Goal: Book appointment/travel/reservation

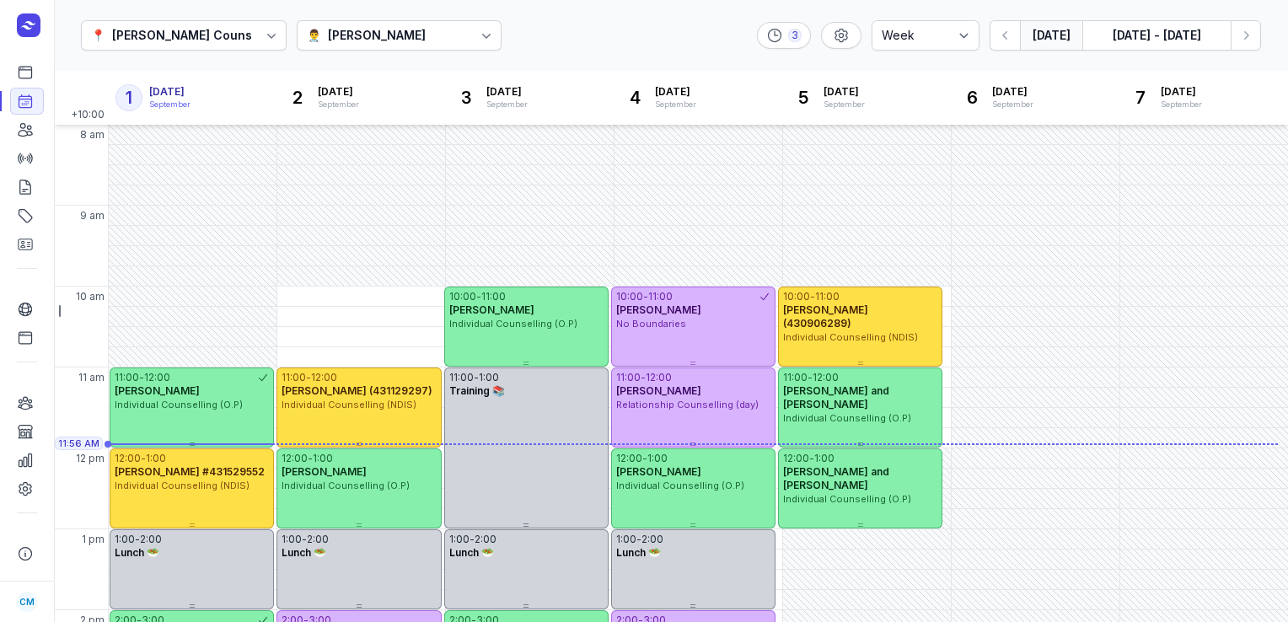
select select "week"
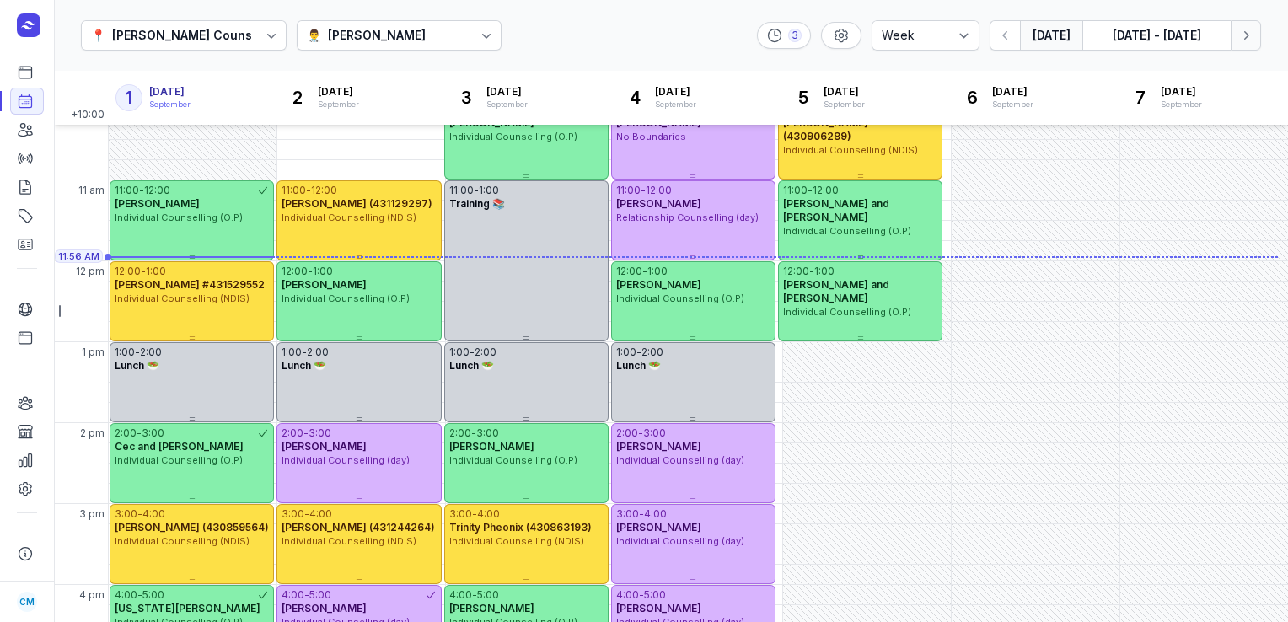
click at [1253, 38] on icon "button" at bounding box center [1245, 35] width 17 height 17
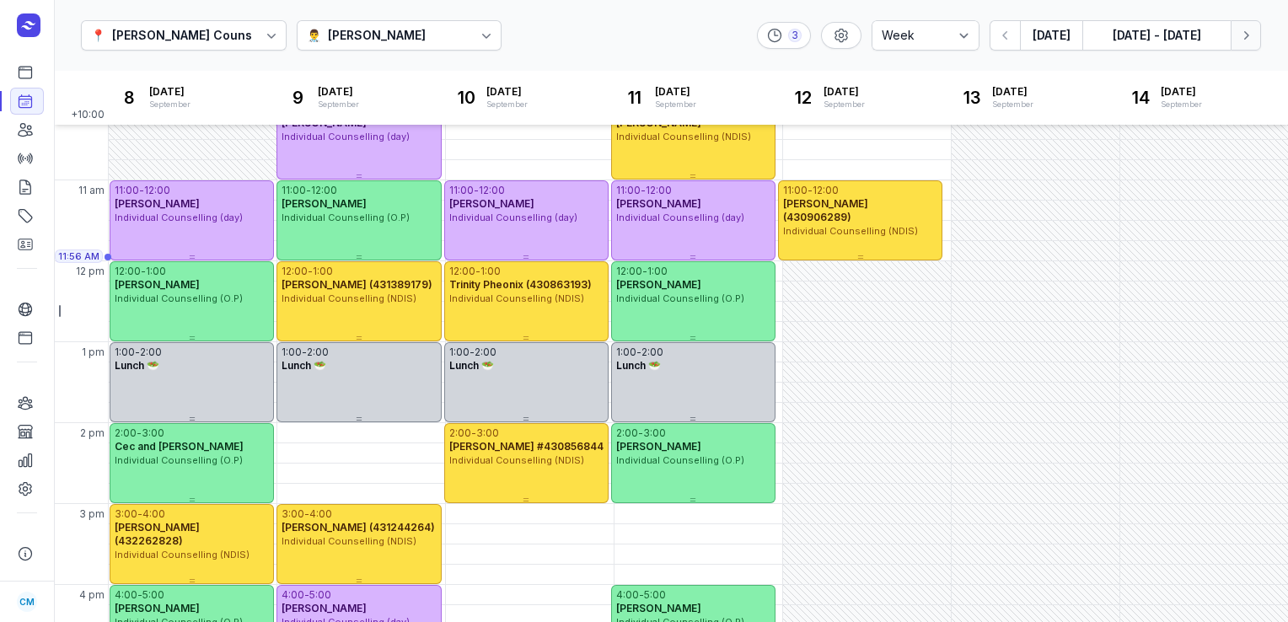
click at [1253, 38] on icon "button" at bounding box center [1245, 35] width 17 height 17
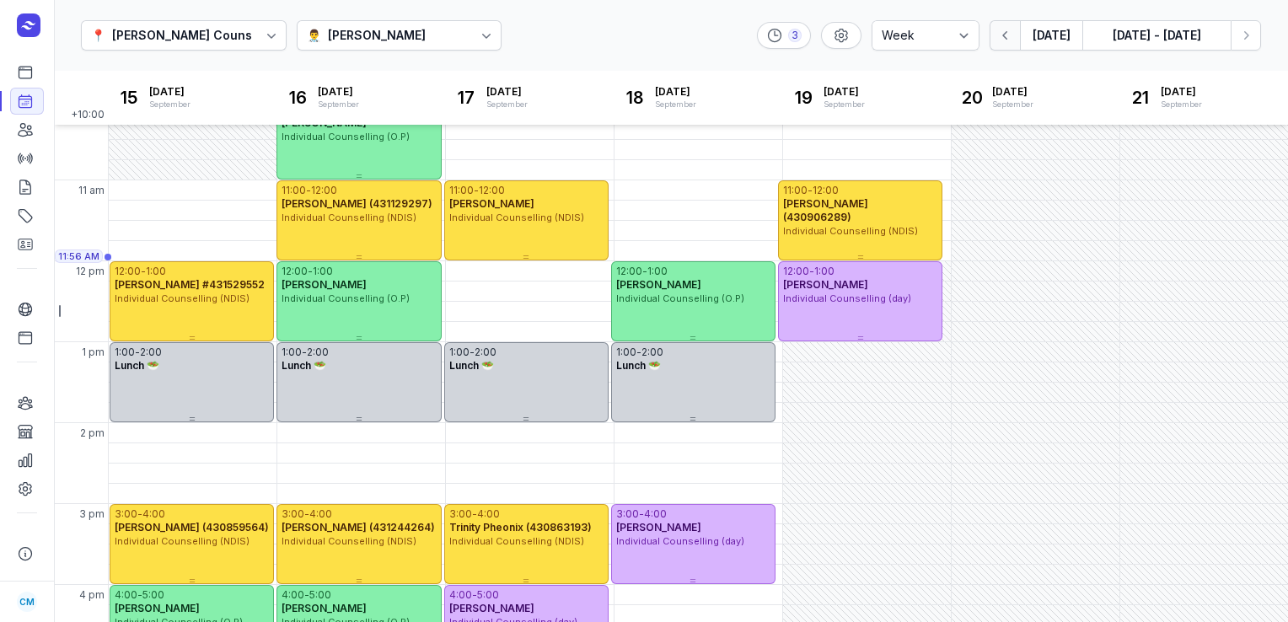
click at [1009, 29] on icon "button" at bounding box center [1005, 35] width 17 height 17
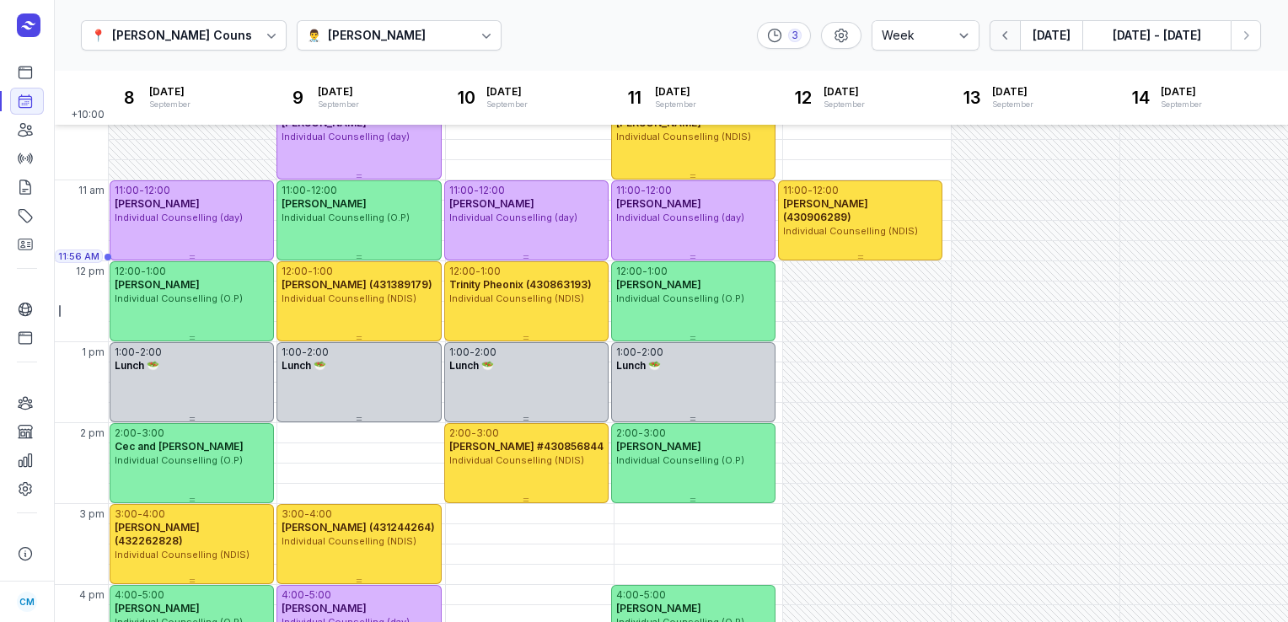
click at [1009, 29] on icon "button" at bounding box center [1005, 35] width 17 height 17
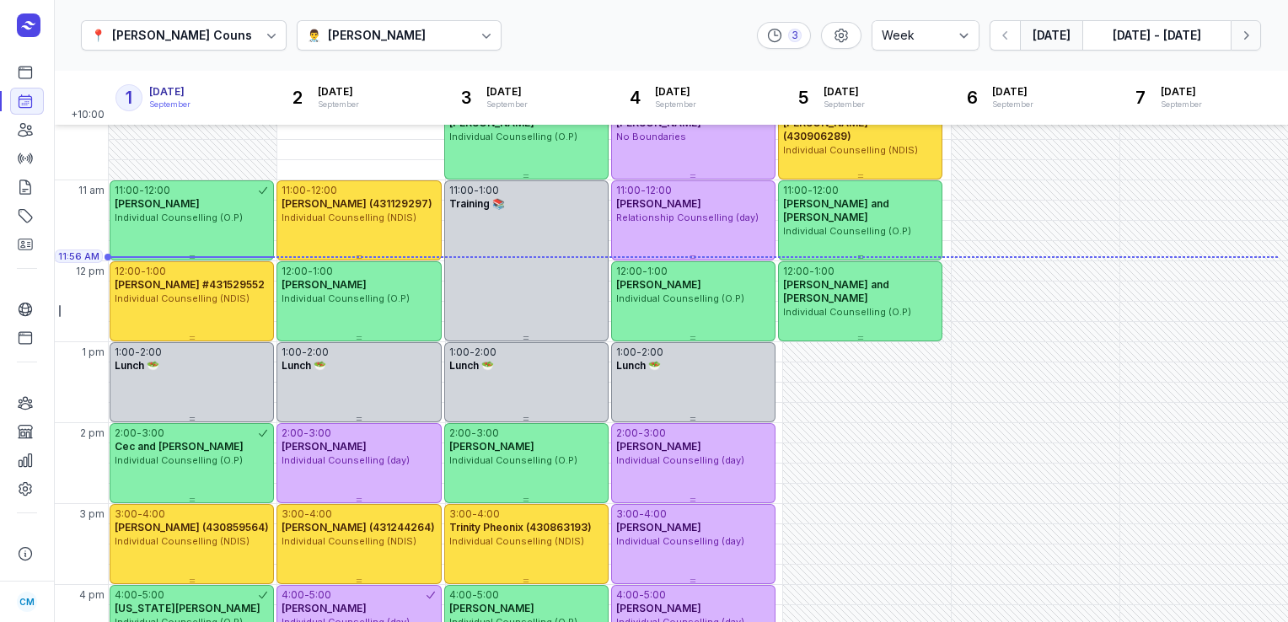
click at [1237, 39] on icon "button" at bounding box center [1245, 35] width 17 height 17
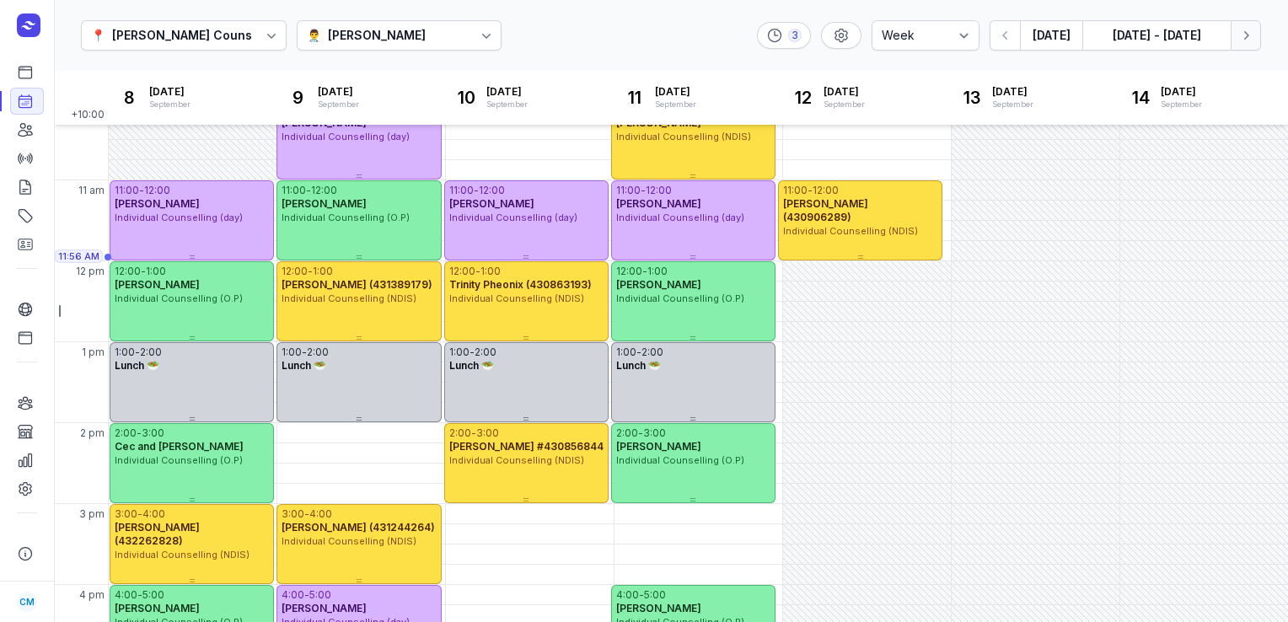
click at [1237, 39] on icon "button" at bounding box center [1245, 35] width 17 height 17
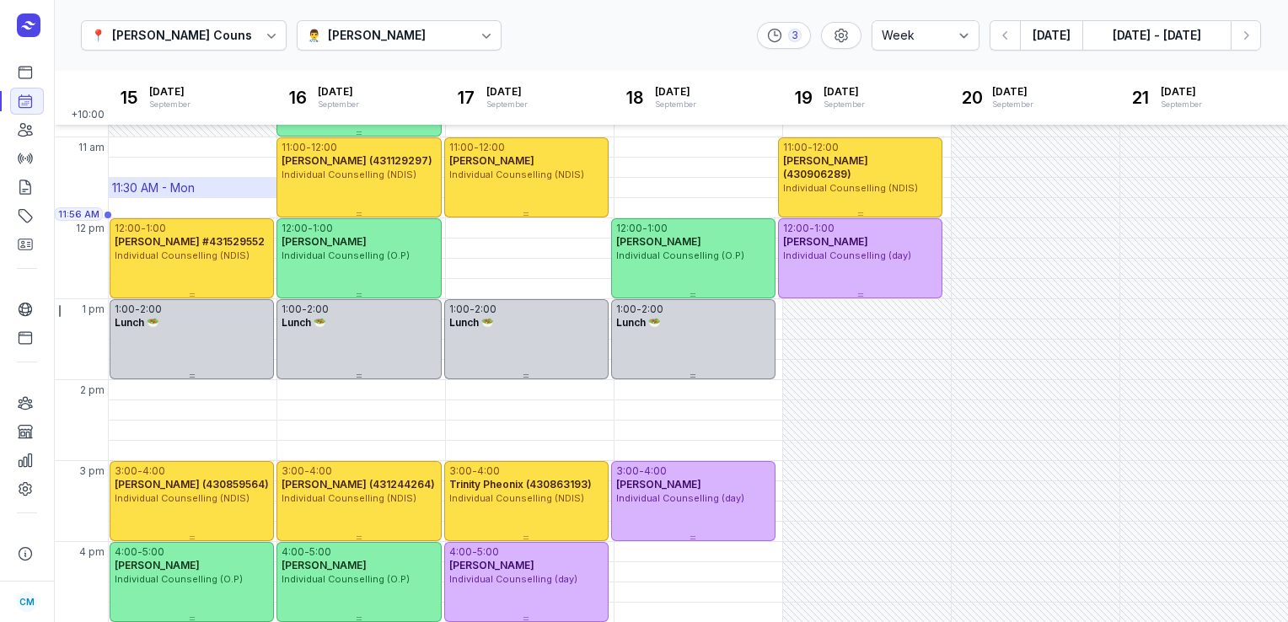
scroll to position [186, 0]
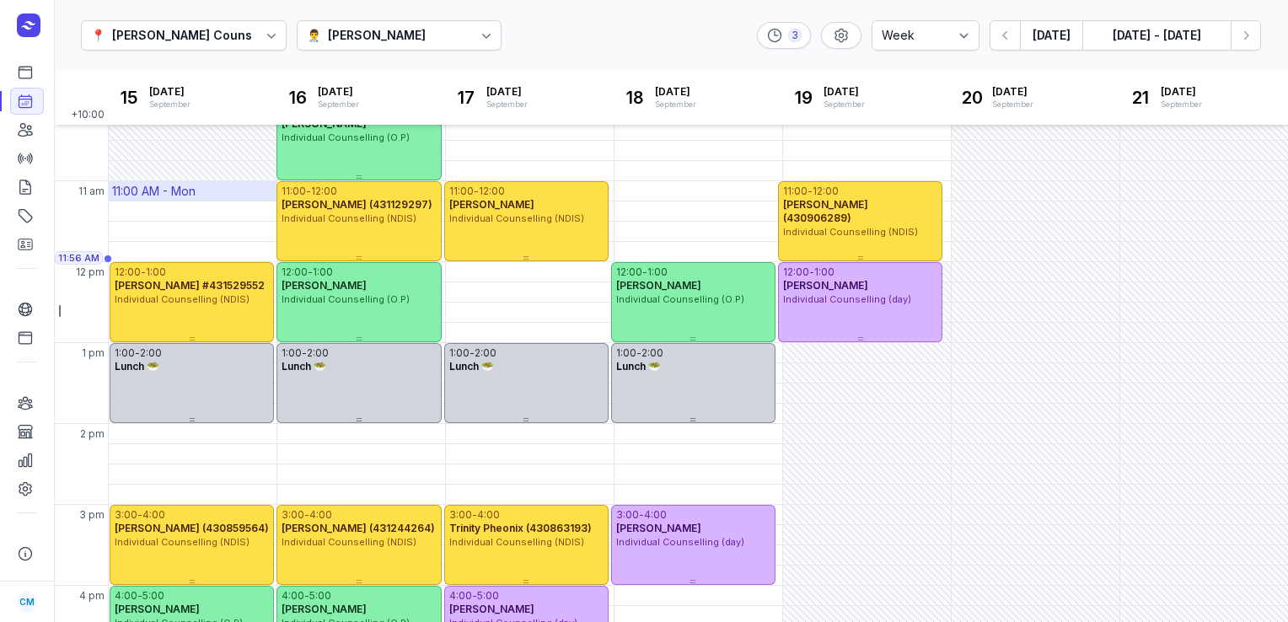
click at [201, 191] on div "11:00 AM - Mon" at bounding box center [193, 190] width 168 height 19
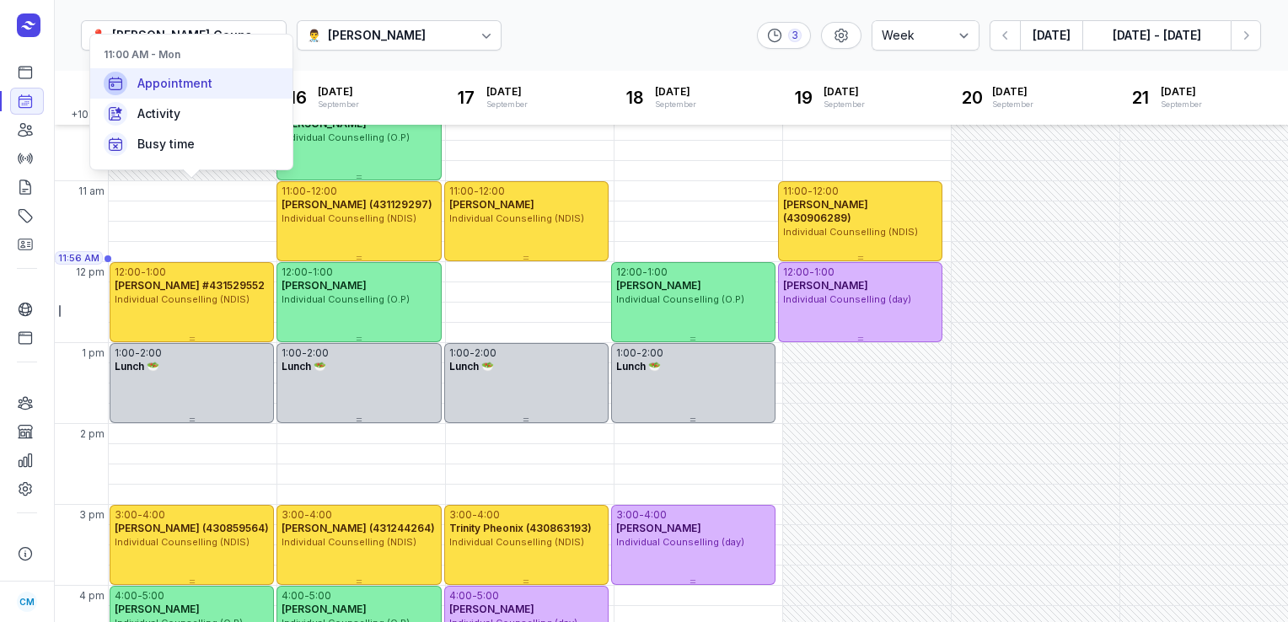
click at [201, 75] on span "Appointment" at bounding box center [174, 83] width 75 height 17
select select
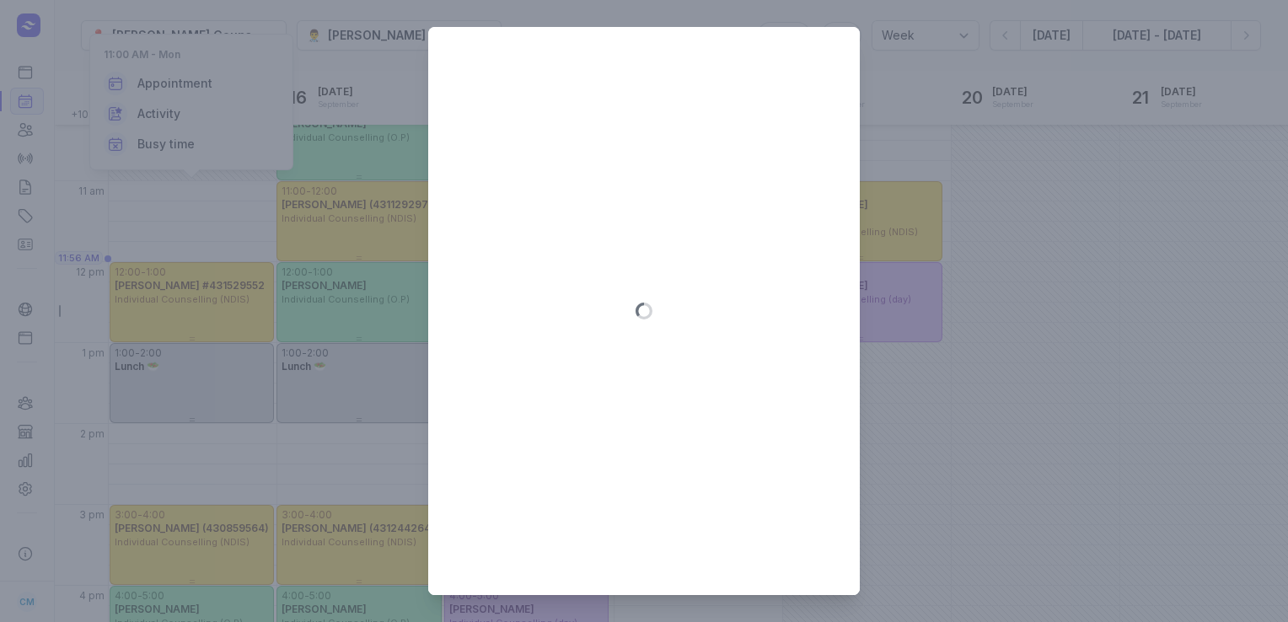
type input "[DATE]"
select select "11:00"
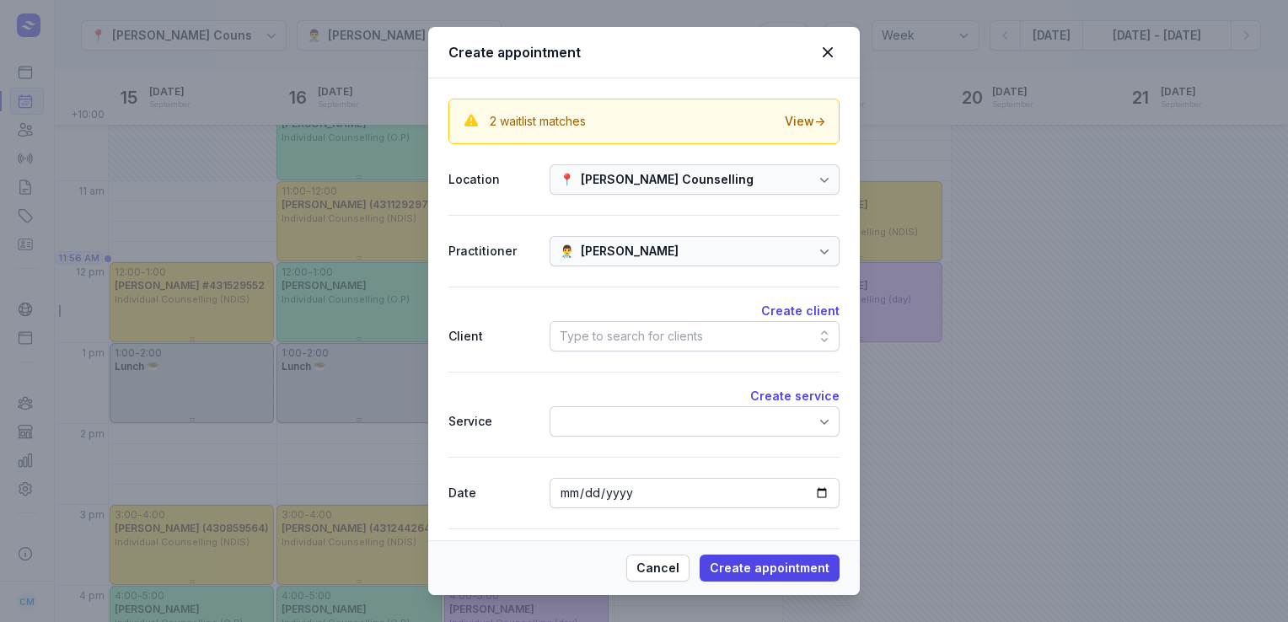
click at [639, 326] on div "Type to search for clients" at bounding box center [631, 336] width 143 height 20
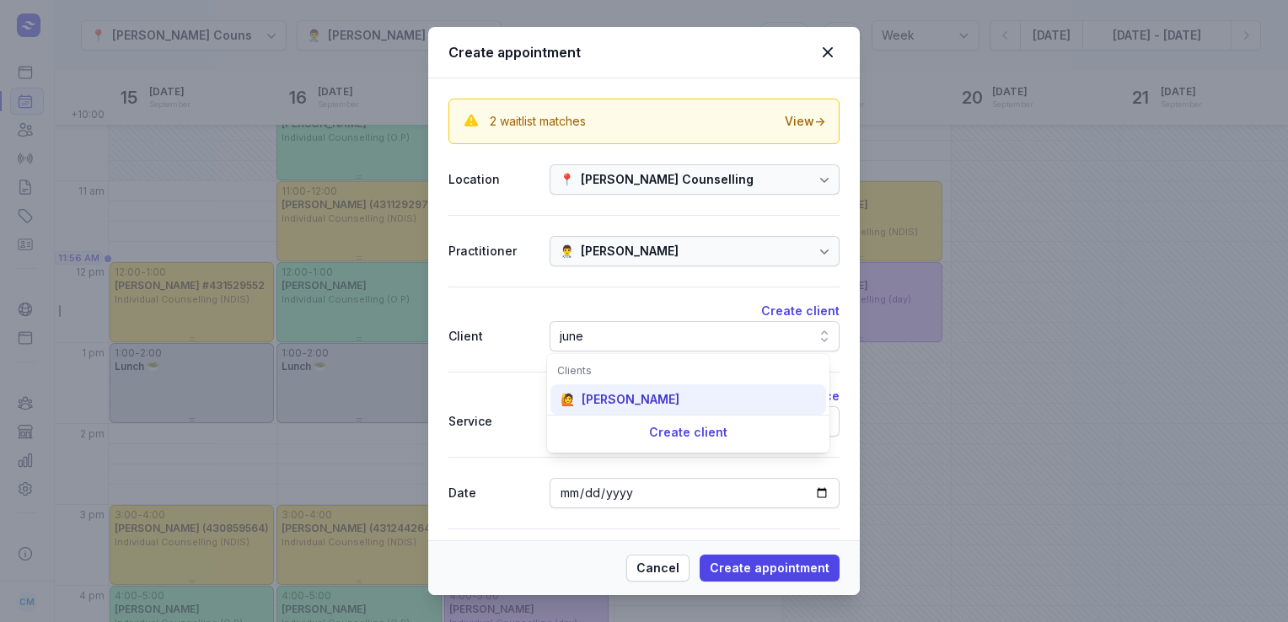
type input "june"
click at [627, 394] on div "[PERSON_NAME]" at bounding box center [631, 399] width 98 height 17
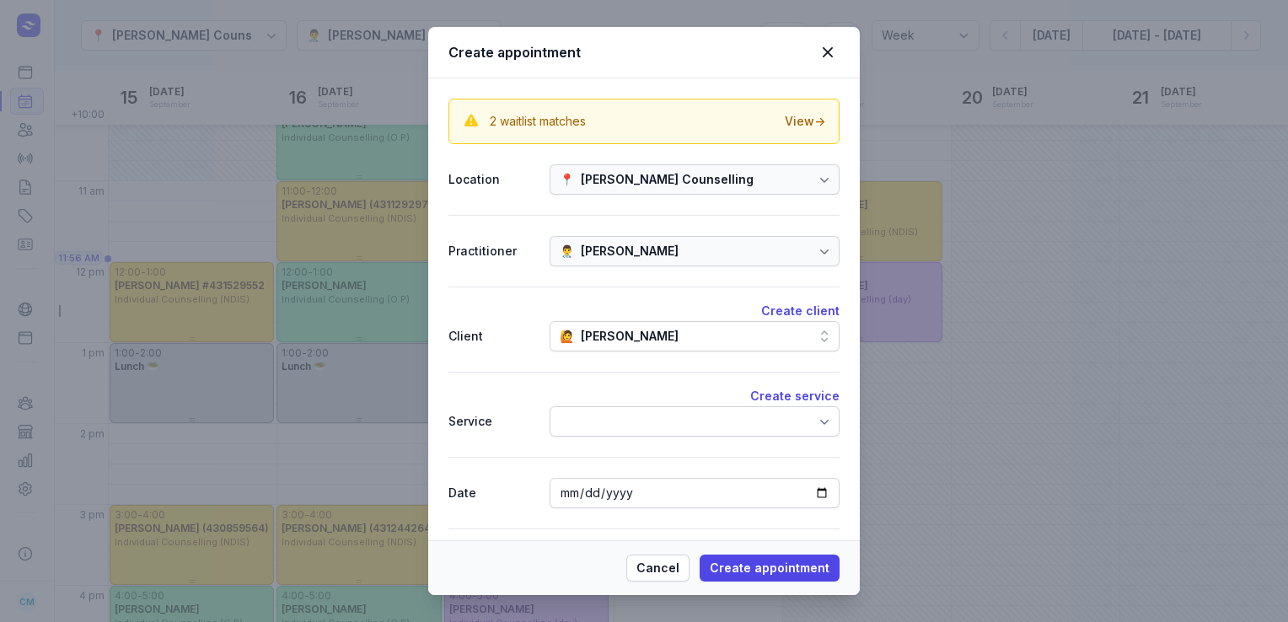
click at [625, 406] on div at bounding box center [695, 421] width 290 height 30
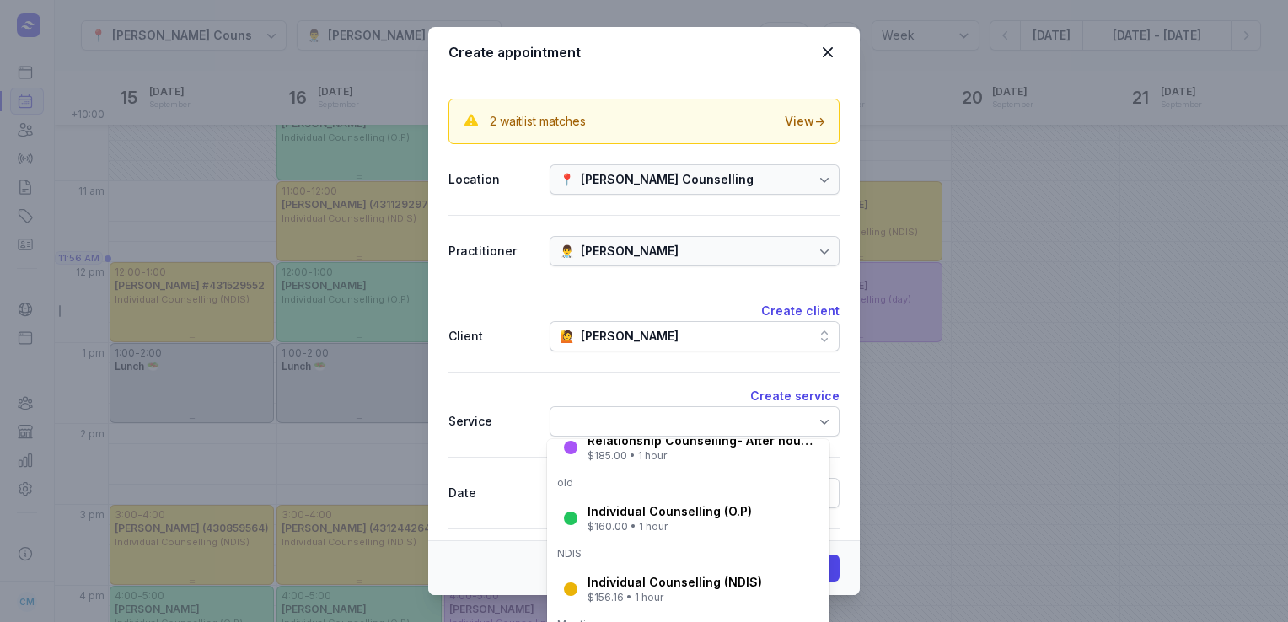
scroll to position [223, 0]
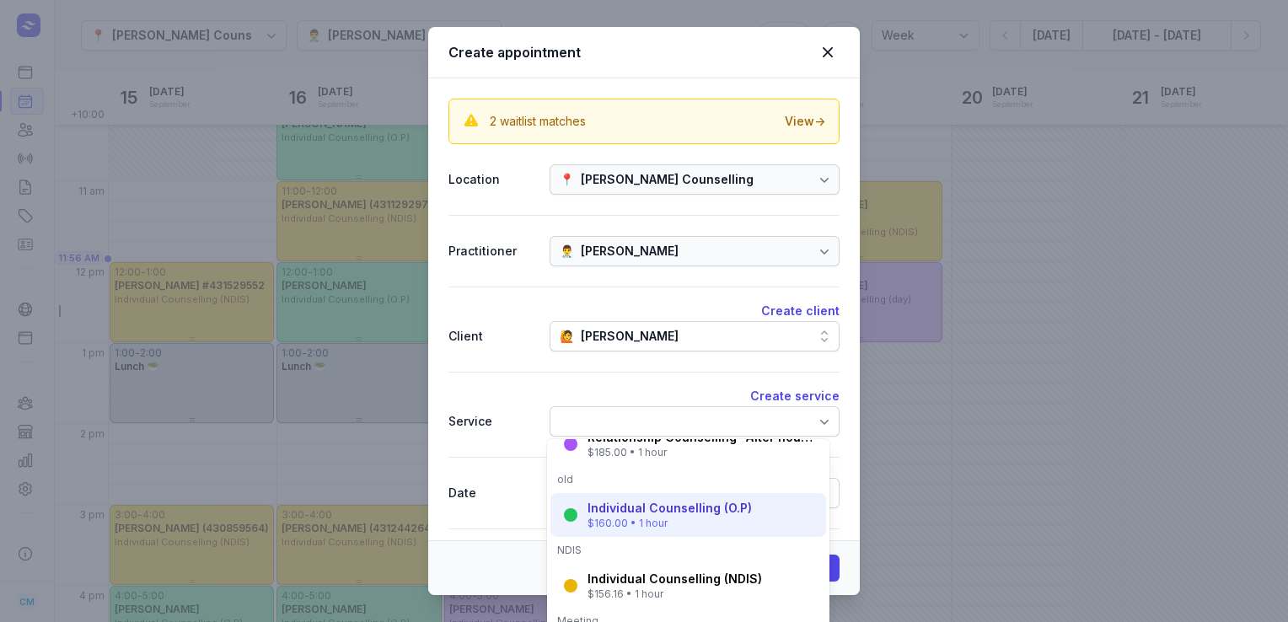
click at [626, 518] on div "$160.00 • 1 hour" at bounding box center [670, 523] width 164 height 13
select select "12:00"
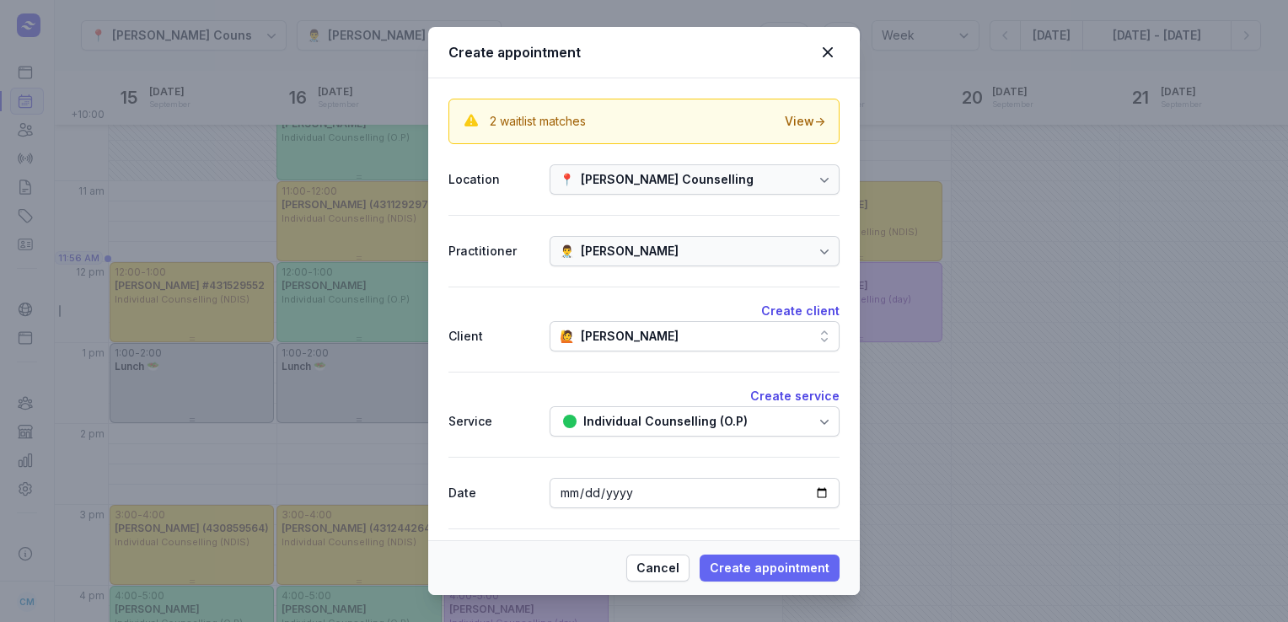
click at [738, 566] on span "Create appointment" at bounding box center [770, 568] width 120 height 20
select select
